Goal: Check status: Check status

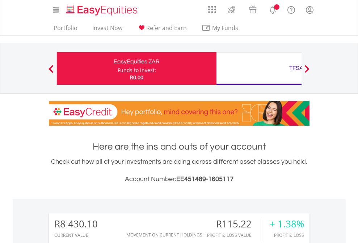
scroll to position [69, 114]
click at [118, 68] on div "Funds to invest:" at bounding box center [137, 70] width 38 height 7
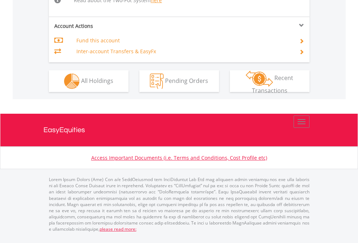
scroll to position [750, 0]
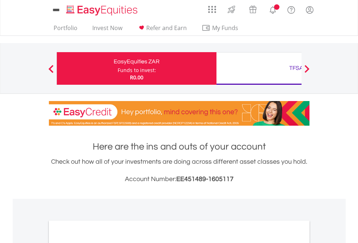
scroll to position [435, 0]
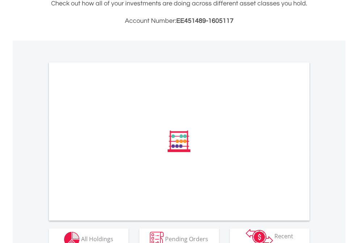
click at [81, 234] on span "All Holdings" at bounding box center [97, 238] width 32 height 8
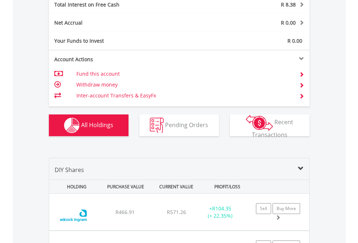
scroll to position [833, 0]
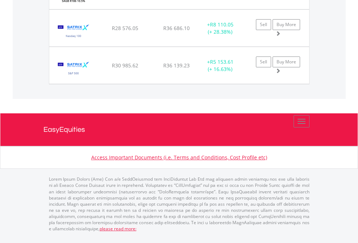
scroll to position [69, 114]
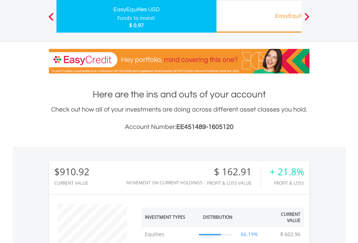
scroll to position [69, 114]
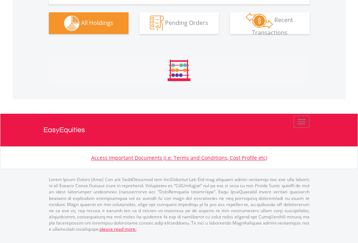
scroll to position [69, 114]
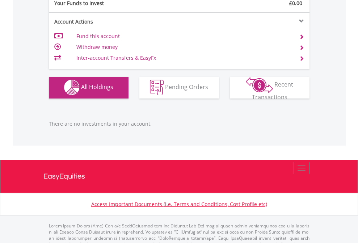
scroll to position [716, 0]
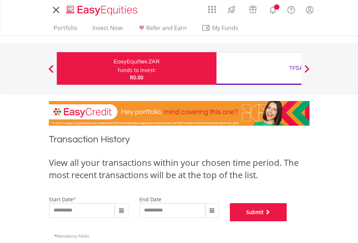
click at [287, 221] on button "Submit" at bounding box center [258, 212] width 57 height 18
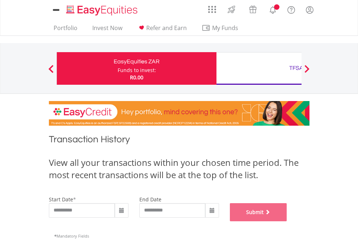
scroll to position [293, 0]
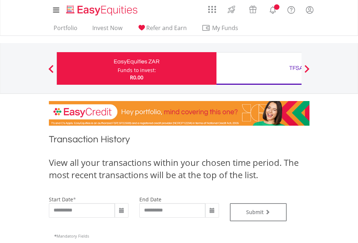
click at [259, 68] on div "TFSA" at bounding box center [296, 68] width 151 height 10
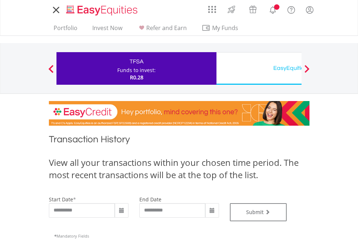
type input "**********"
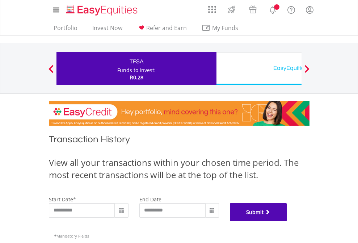
click at [287, 221] on button "Submit" at bounding box center [258, 212] width 57 height 18
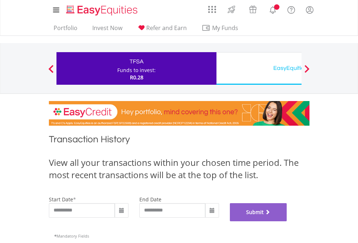
scroll to position [293, 0]
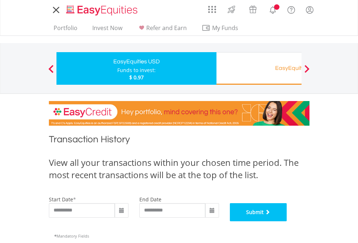
click at [287, 221] on button "Submit" at bounding box center [258, 212] width 57 height 18
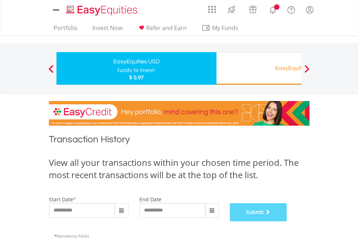
scroll to position [293, 0]
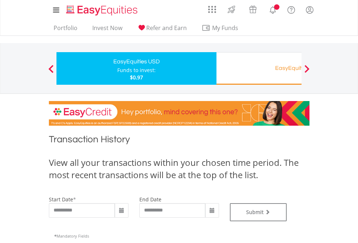
click at [259, 68] on div "EasyEquities RA" at bounding box center [296, 68] width 151 height 10
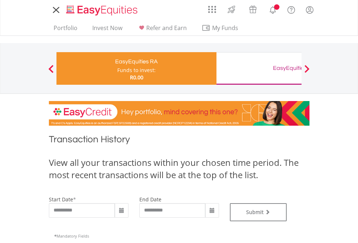
type input "**********"
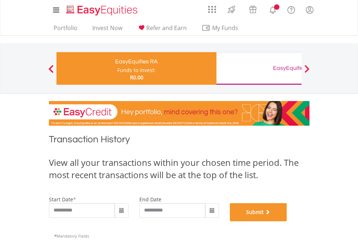
click at [287, 221] on button "Submit" at bounding box center [258, 212] width 57 height 18
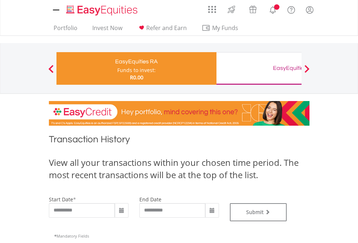
click at [259, 68] on div "EasyEquities GBP" at bounding box center [296, 68] width 151 height 10
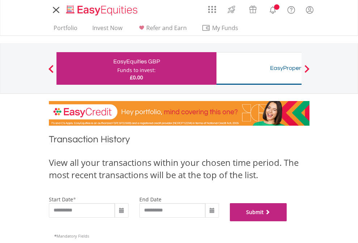
click at [287, 221] on button "Submit" at bounding box center [258, 212] width 57 height 18
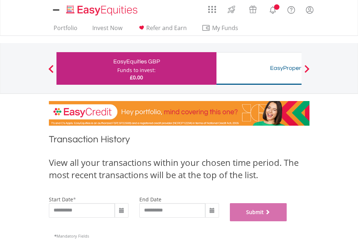
scroll to position [293, 0]
